Goal: Find specific page/section: Locate a particular part of the current website

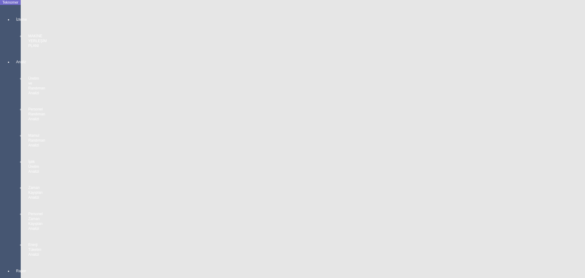
scroll to position [546, 0]
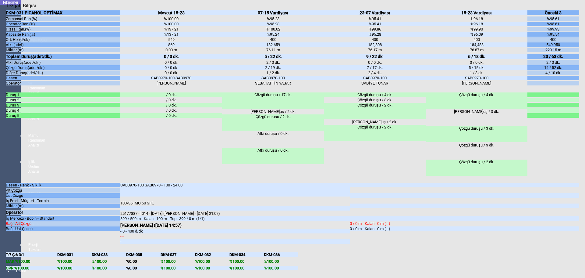
click at [3, 201] on body "Teknomer İzleme MAKİNE YERLEŞİM PLANI Analiz Üretim ve Randıman Analizi Persone…" at bounding box center [292, 139] width 585 height 278
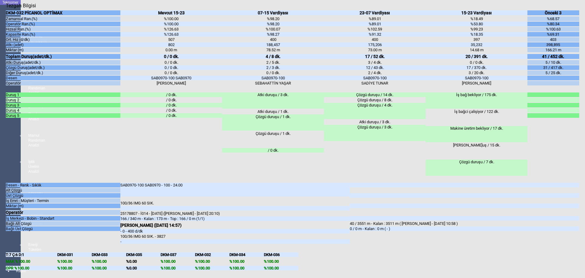
click at [0, 188] on body "Teknomer İzleme MAKİNE YERLEŞİM PLANI Analiz Üretim ve Randıman Analizi Persone…" at bounding box center [292, 139] width 585 height 278
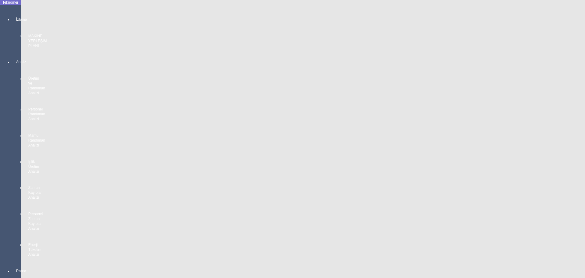
click at [2, 155] on body "Teknomer İzleme MAKİNE YERLEŞİM PLANI Analiz Üretim ve Randıman Analizi Persone…" at bounding box center [292, 139] width 585 height 278
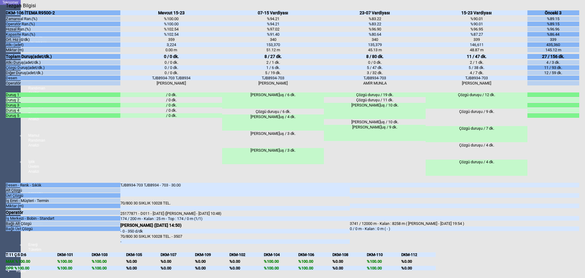
click at [2, 174] on body "Teknomer İzleme MAKİNE YERLEŞİM PLANI Analiz Üretim ve Randıman Analizi Persone…" at bounding box center [292, 139] width 585 height 278
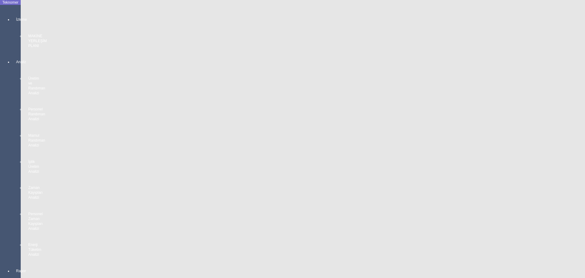
scroll to position [790, 0]
click at [2, 146] on body "Teknomer İzleme MAKİNE YERLEŞİM PLANI Analiz Üretim ve Randıman Analizi Persone…" at bounding box center [292, 139] width 585 height 278
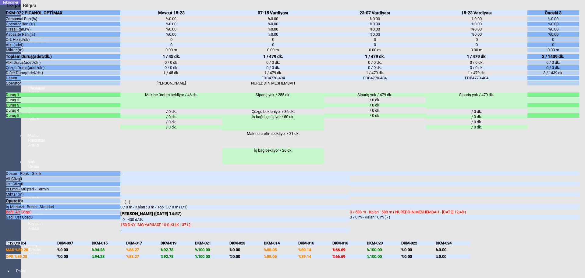
drag, startPoint x: 4, startPoint y: 180, endPoint x: 12, endPoint y: 180, distance: 8.2
click at [4, 179] on body "Teknomer İzleme MAKİNE YERLEŞİM PLANI Analiz Üretim ve Randıman Analizi Persone…" at bounding box center [292, 139] width 585 height 278
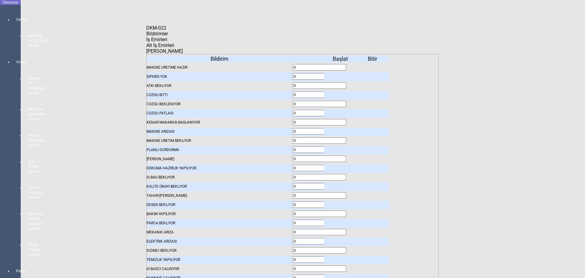
click at [14, 153] on body "Teknomer İzleme MAKİNE YERLEŞİM PLANI Analiz Üretim ve Randıman Analizi Persone…" at bounding box center [292, 139] width 585 height 278
click at [0, 156] on body "Teknomer İzleme MAKİNE YERLEŞİM PLANI Analiz Üretim ve Randıman Analizi Persone…" at bounding box center [292, 139] width 585 height 278
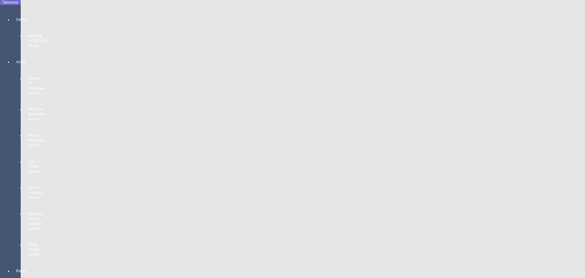
scroll to position [427, 0]
click at [0, 187] on body "Teknomer İzleme MAKİNE YERLEŞİM PLANI Analiz Üretim ve Randıman Analizi Persone…" at bounding box center [292, 139] width 585 height 278
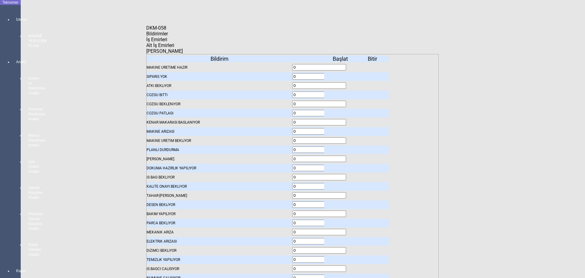
drag, startPoint x: 0, startPoint y: 160, endPoint x: 7, endPoint y: 163, distance: 7.6
click at [0, 160] on body "Teknomer İzleme MAKİNE YERLEŞİM PLANI Analiz Üretim ve Randıman Analizi Persone…" at bounding box center [292, 139] width 585 height 278
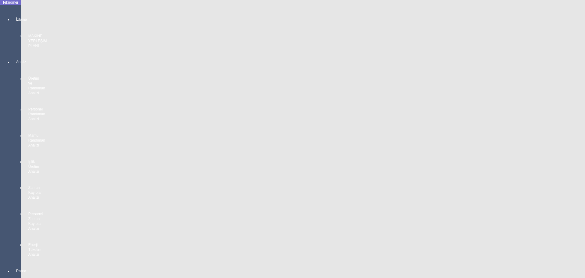
scroll to position [1034, 0]
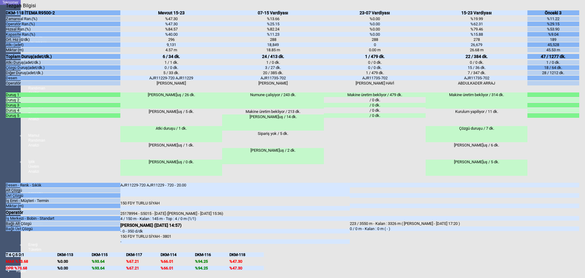
drag, startPoint x: 1, startPoint y: 176, endPoint x: 9, endPoint y: 178, distance: 7.9
click at [1, 176] on body "Teknomer İzleme MAKİNE YERLEŞİM PLANI Analiz Üretim ve Randıman Analizi Persone…" at bounding box center [292, 139] width 585 height 278
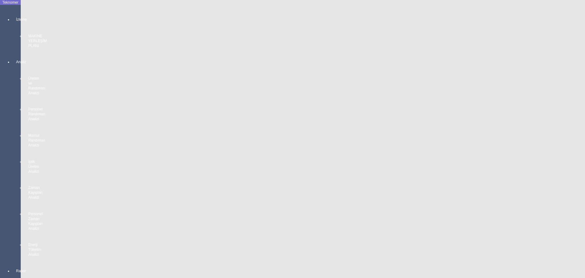
scroll to position [1095, 0]
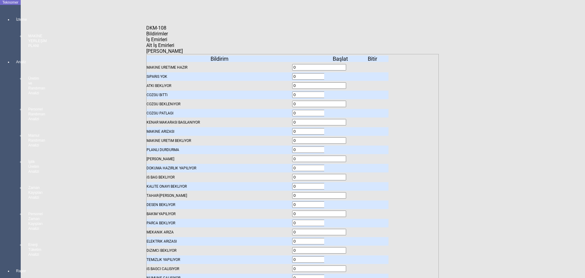
click at [146, 42] on icon at bounding box center [146, 40] width 0 height 6
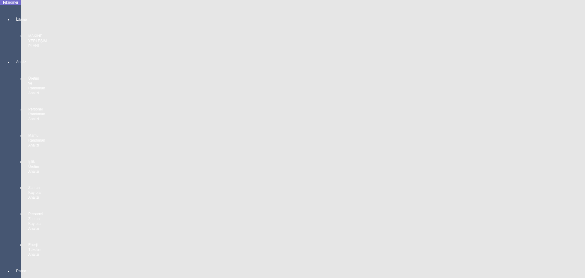
scroll to position [912, 0]
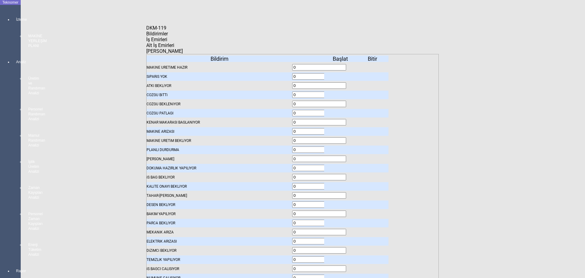
click at [4, 149] on body "Teknomer İzleme MAKİNE YERLEŞİM PLANI Analiz Üretim ve Randıman Analizi Persone…" at bounding box center [292, 139] width 585 height 278
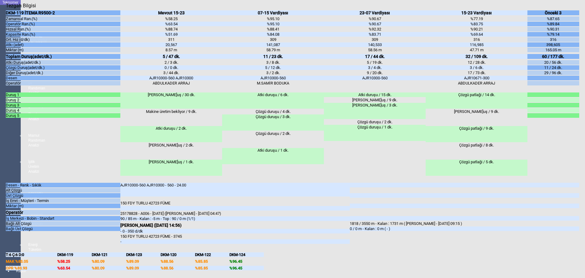
click at [6, 206] on div "DKM-119 İTEMA R9500-2 Zamansal Ran.(%) Operatör Ran.(%) Hızsal Ran.(%) Kapasite…" at bounding box center [292, 137] width 573 height 256
click at [2, 206] on body "Teknomer İzleme MAKİNE YERLEŞİM PLANI Analiz Üretim ve Randıman Analizi Persone…" at bounding box center [292, 139] width 585 height 278
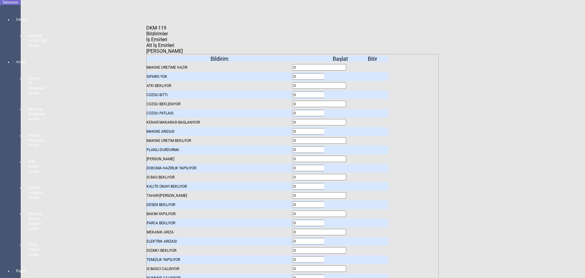
click at [0, 100] on body "Teknomer İzleme MAKİNE YERLEŞİM PLANI Analiz Üretim ve Randıman Analizi Persone…" at bounding box center [292, 139] width 585 height 278
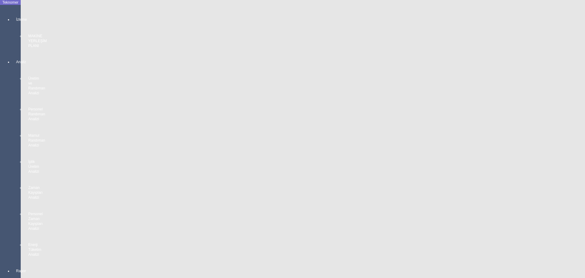
scroll to position [1095, 0]
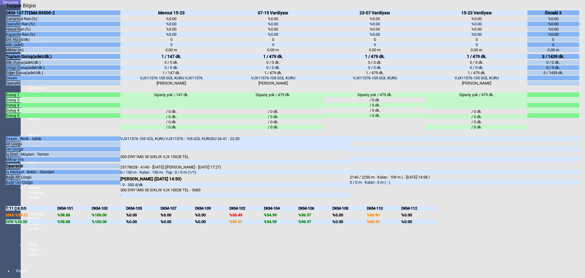
click at [0, 213] on body "Teknomer İzleme MAKİNE YERLEŞİM PLANI Analiz Üretim ve Randıman Analizi Persone…" at bounding box center [292, 139] width 585 height 278
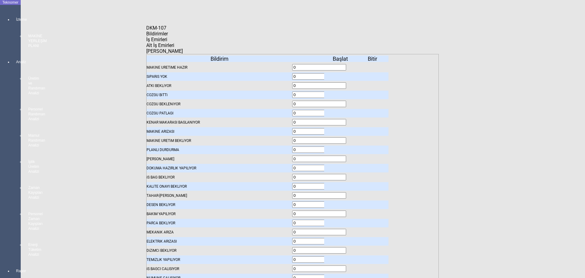
click at [168, 37] on span "Bildirimler" at bounding box center [157, 34] width 22 height 6
click at [337, 63] on div at bounding box center [340, 67] width 32 height 9
click at [341, 65] on icon at bounding box center [341, 67] width 0 height 4
